Goal: Task Accomplishment & Management: Manage account settings

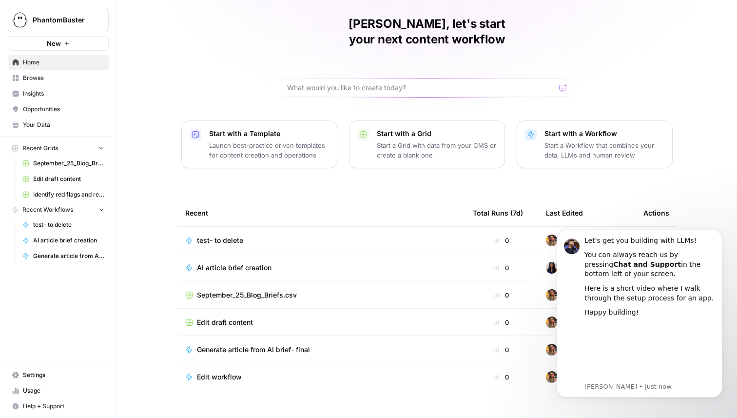
click at [607, 35] on div "[PERSON_NAME], let's start your next content workflow Start with a Template Lau…" at bounding box center [427, 201] width 620 height 464
click at [719, 233] on icon "Dismiss notification" at bounding box center [719, 232] width 3 height 3
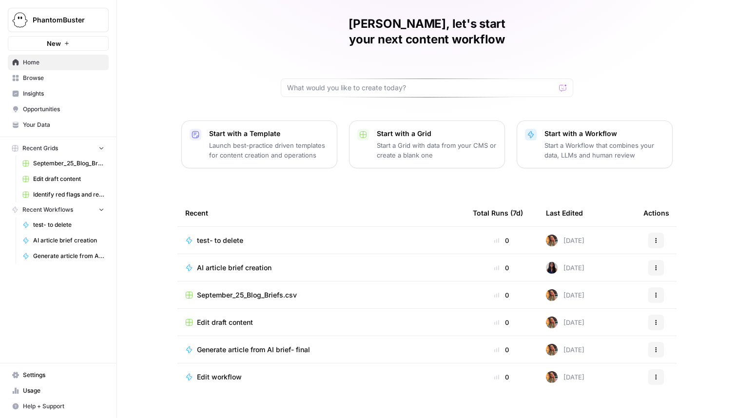
click at [43, 388] on span "Usage" at bounding box center [63, 390] width 81 height 9
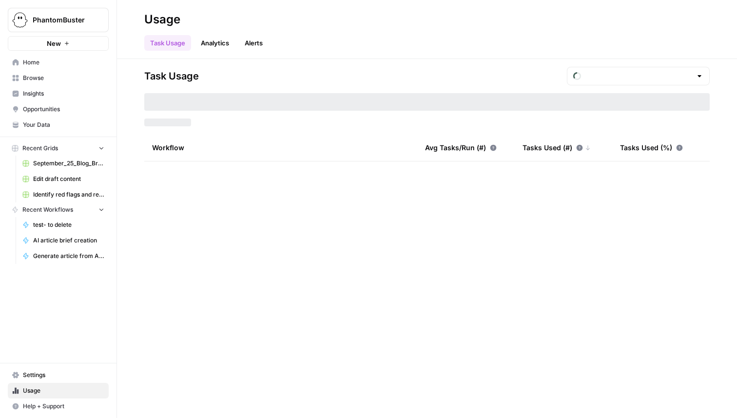
type input "September Tasks"
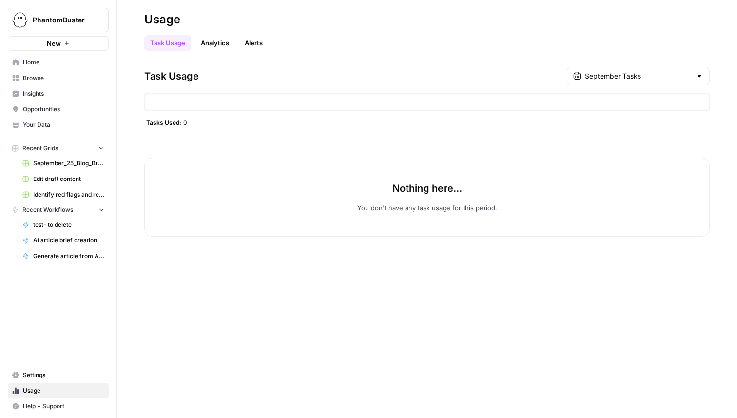
click at [45, 375] on span "Settings" at bounding box center [63, 375] width 81 height 9
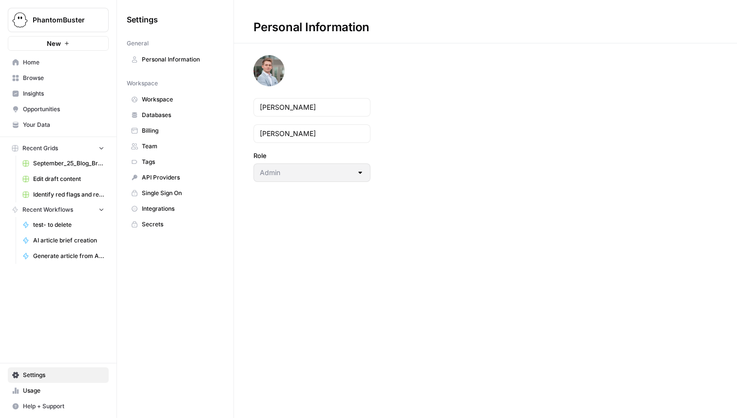
click at [182, 133] on span "Billing" at bounding box center [181, 130] width 78 height 9
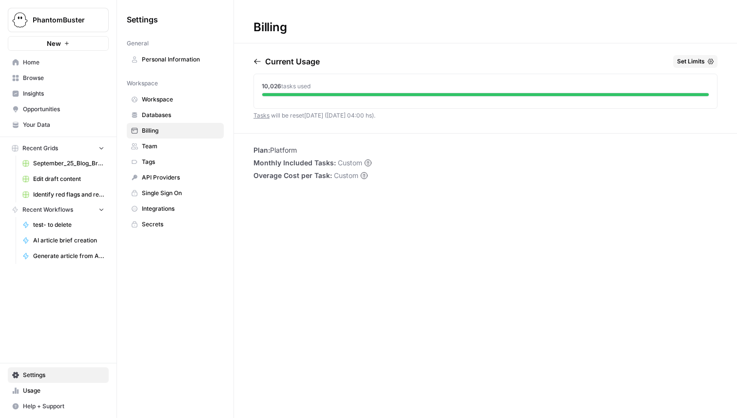
click at [179, 144] on span "Team" at bounding box center [181, 146] width 78 height 9
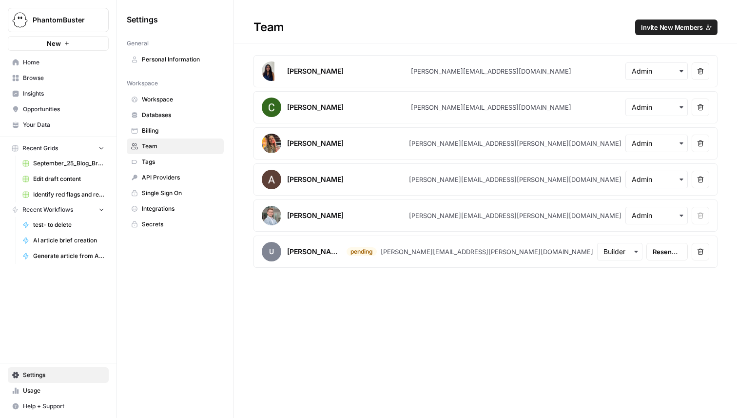
click at [179, 133] on span "Billing" at bounding box center [181, 130] width 78 height 9
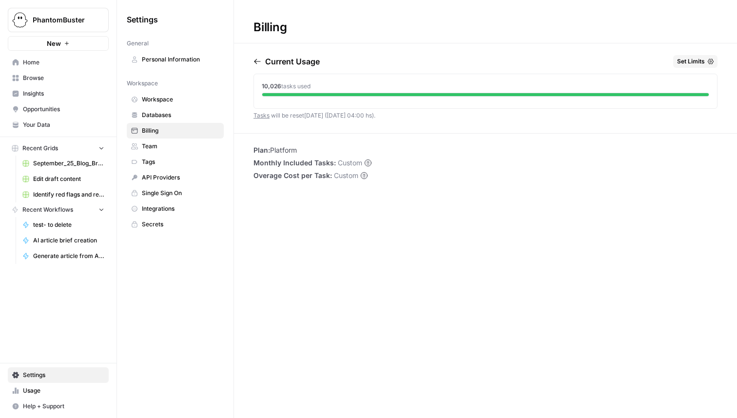
click at [193, 114] on span "Databases" at bounding box center [181, 115] width 78 height 9
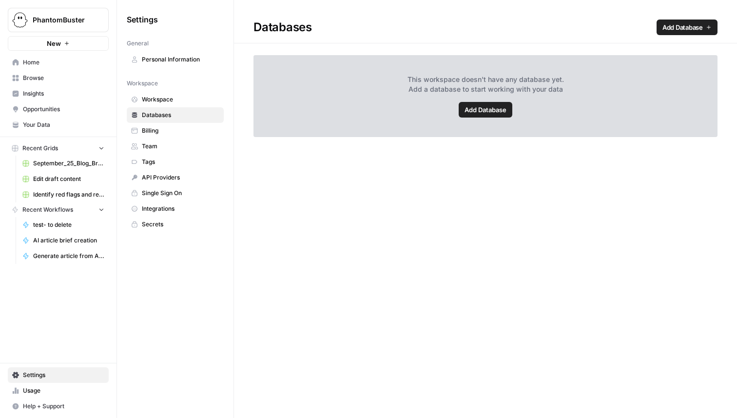
click at [191, 102] on span "Workspace" at bounding box center [181, 99] width 78 height 9
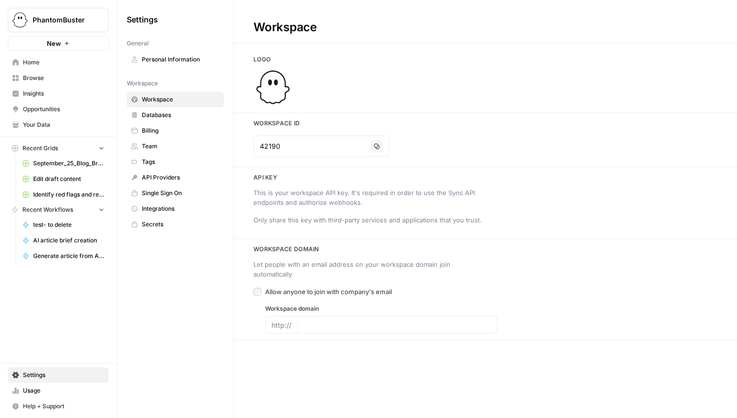
type input "[DOMAIN_NAME]"
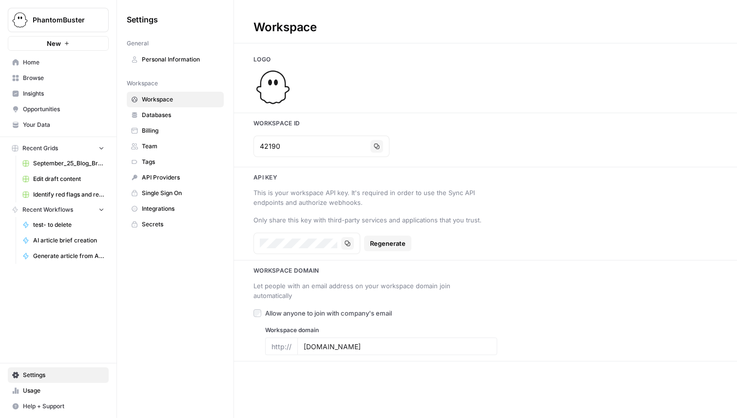
click at [159, 172] on link "API Providers" at bounding box center [175, 178] width 97 height 16
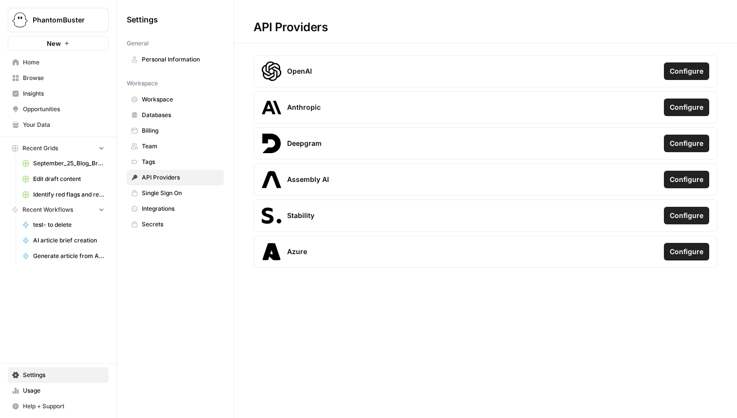
click at [164, 208] on span "Integrations" at bounding box center [181, 208] width 78 height 9
